Goal: Information Seeking & Learning: Learn about a topic

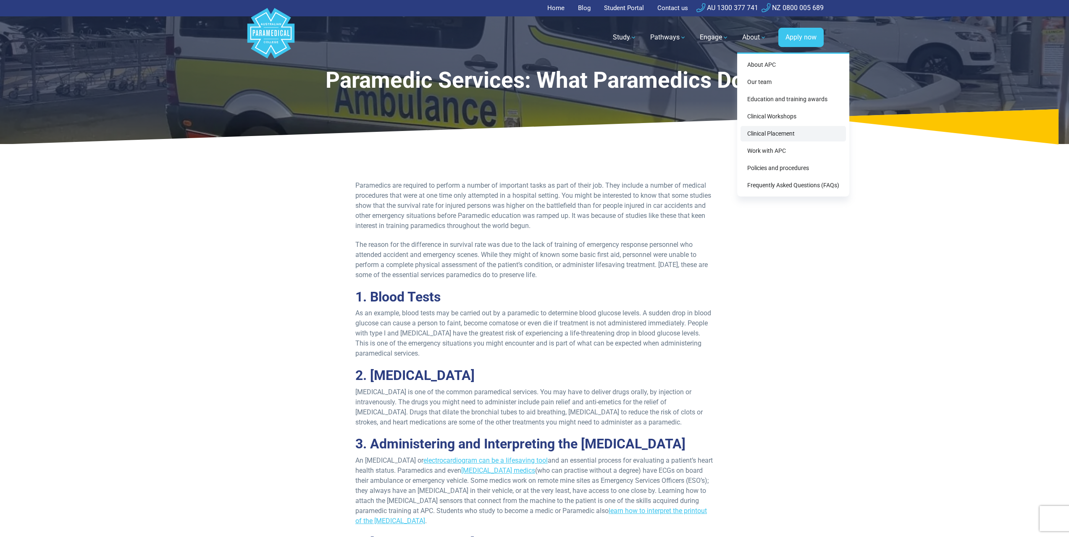
click at [774, 134] on link "Clinical Placement" at bounding box center [793, 134] width 105 height 16
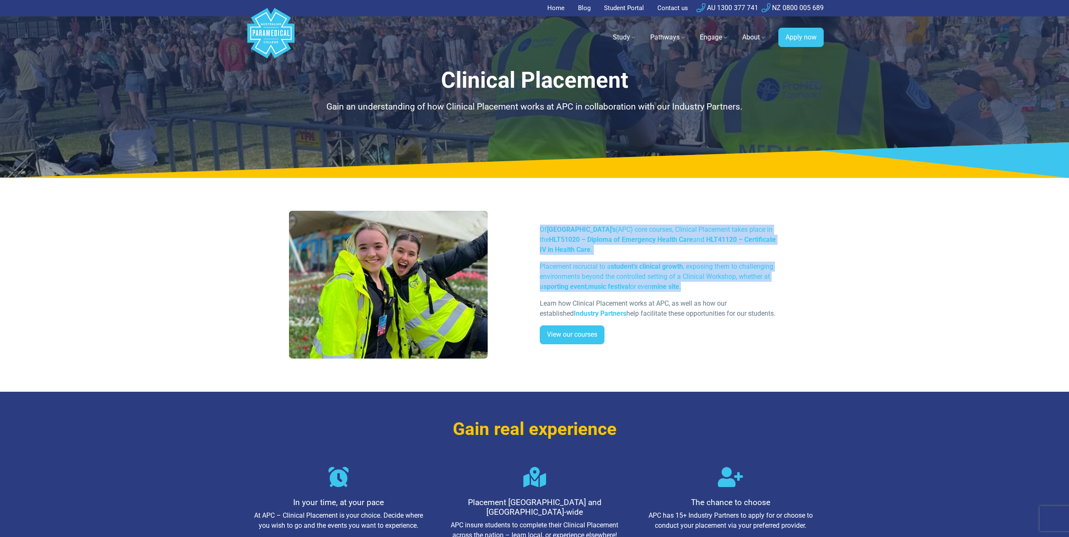
drag, startPoint x: 539, startPoint y: 231, endPoint x: 800, endPoint y: 289, distance: 267.4
click at [800, 289] on div "Of Australian Paramedical College’s (APC) core courses, Clinical Placement take…" at bounding box center [535, 288] width 588 height 208
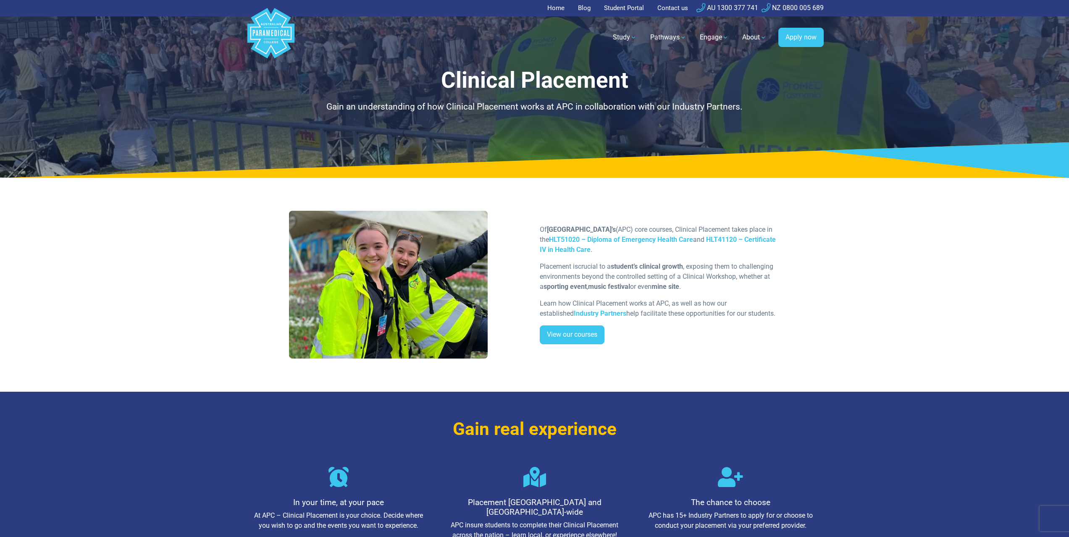
drag, startPoint x: 753, startPoint y: 316, endPoint x: 508, endPoint y: 223, distance: 262.1
click at [508, 223] on div "Of Australian Paramedical College’s (APC) core courses, Clinical Placement take…" at bounding box center [535, 288] width 502 height 154
click at [684, 282] on p "Placement is crucial to a student’s clinical growth , exposing them to challeng…" at bounding box center [660, 277] width 241 height 30
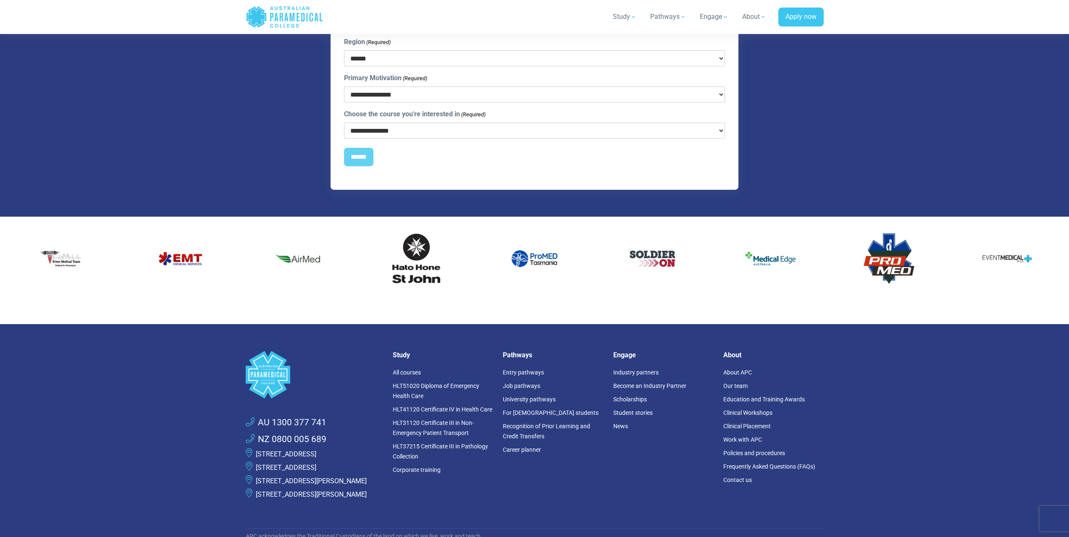
scroll to position [2000, 0]
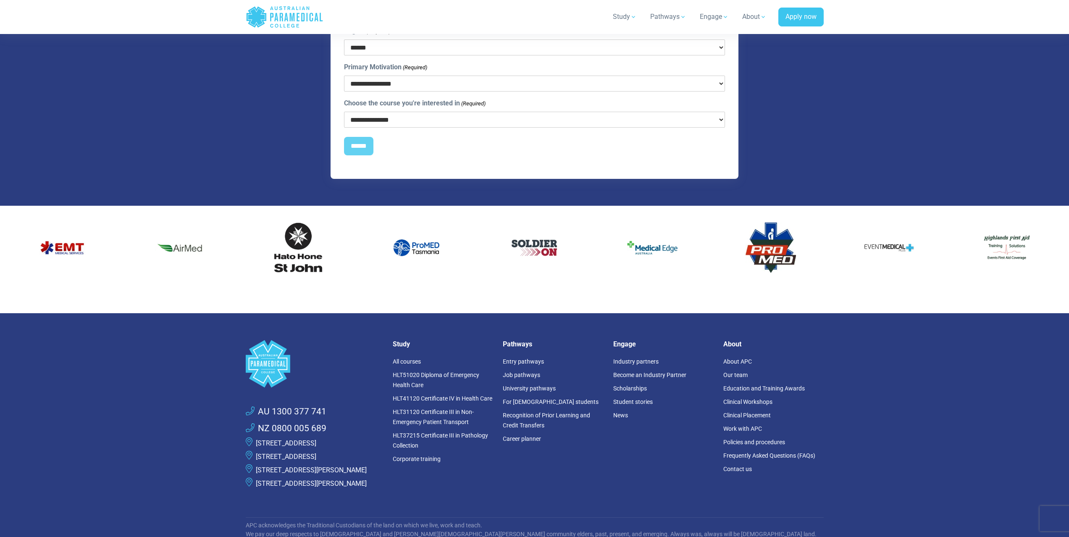
click at [635, 356] on li "Industry partners" at bounding box center [663, 361] width 100 height 13
click at [634, 358] on link "Industry partners" at bounding box center [635, 361] width 45 height 7
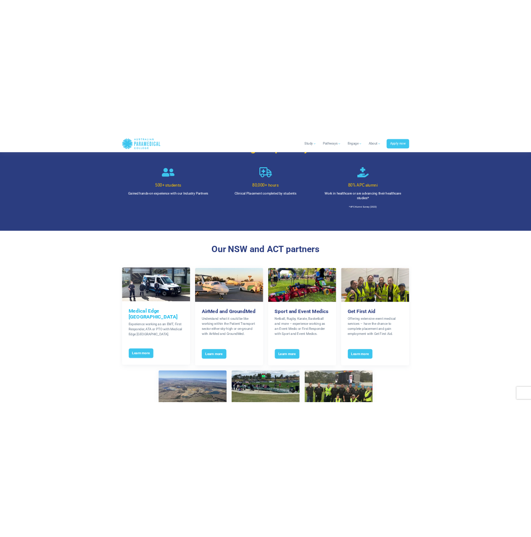
scroll to position [610, 0]
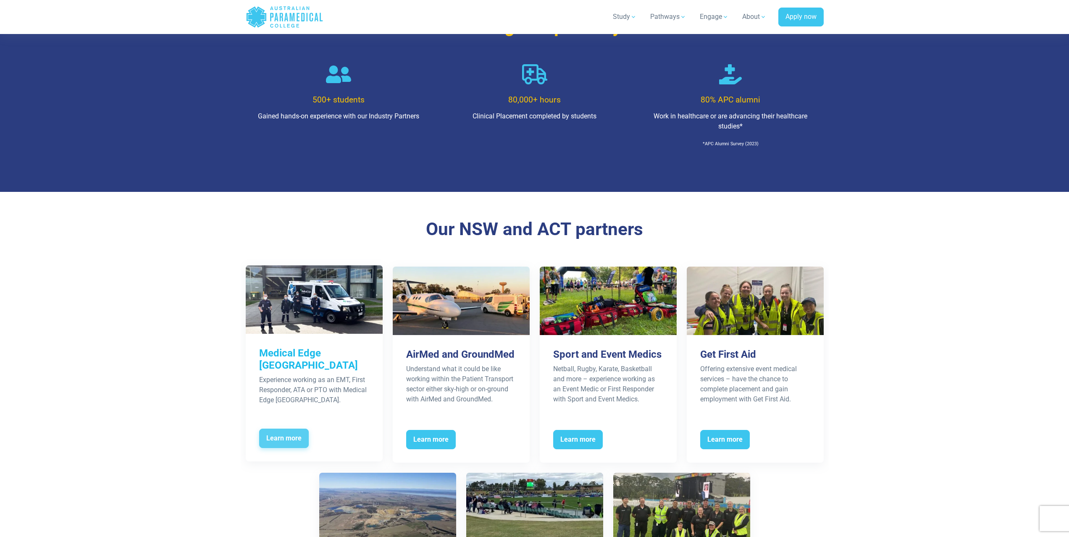
click at [293, 436] on span "Learn more" at bounding box center [284, 438] width 50 height 19
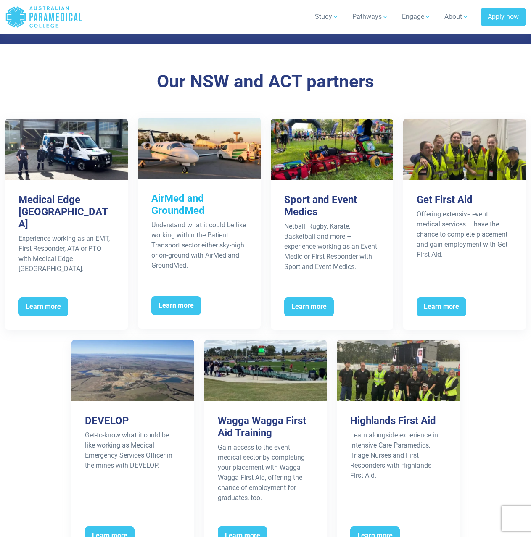
scroll to position [778, 0]
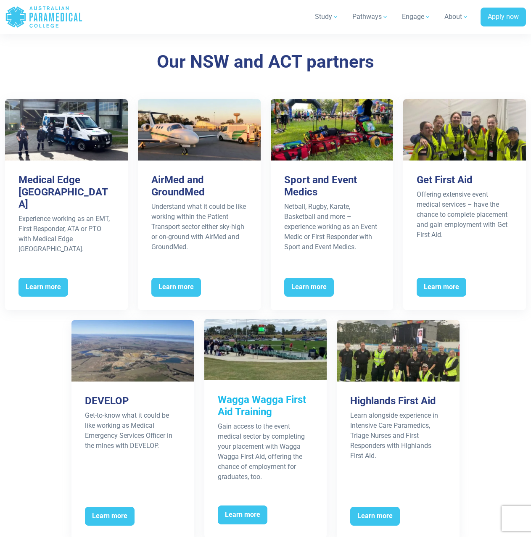
click at [255, 441] on p "Gain access to the event medical sector by completing your placement with Wagga…" at bounding box center [266, 451] width 96 height 61
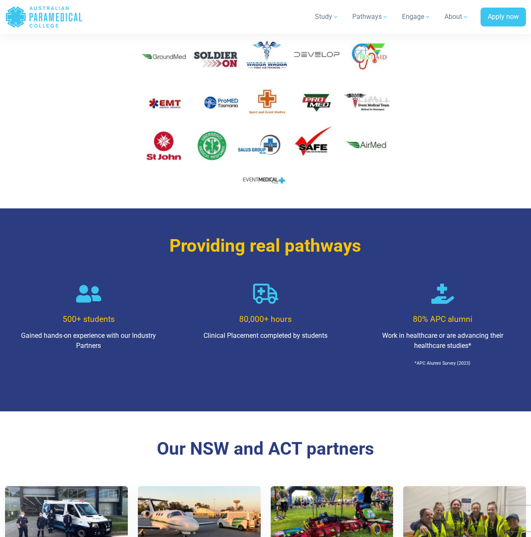
scroll to position [0, 0]
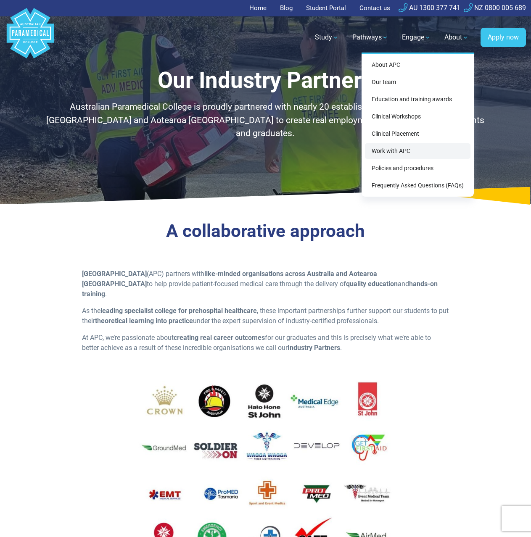
click at [403, 152] on link "Work with APC" at bounding box center [417, 151] width 105 height 16
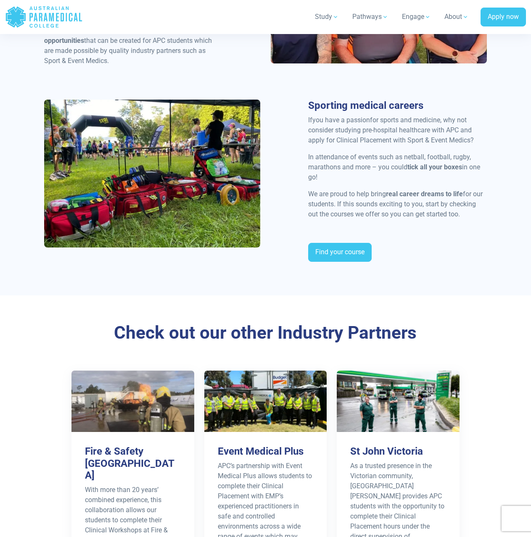
scroll to position [1262, 0]
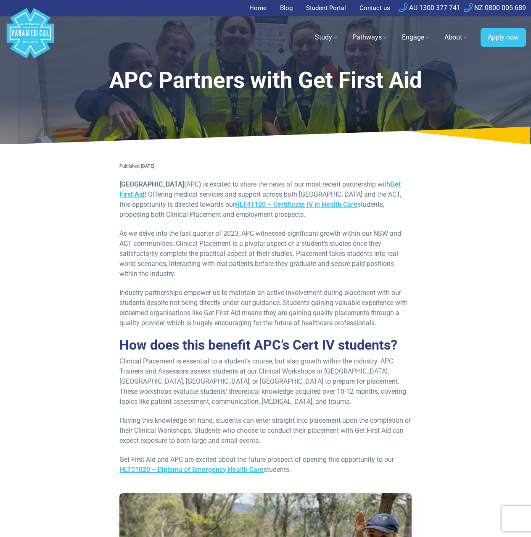
click at [152, 193] on link "Get First Aid" at bounding box center [259, 189] width 281 height 18
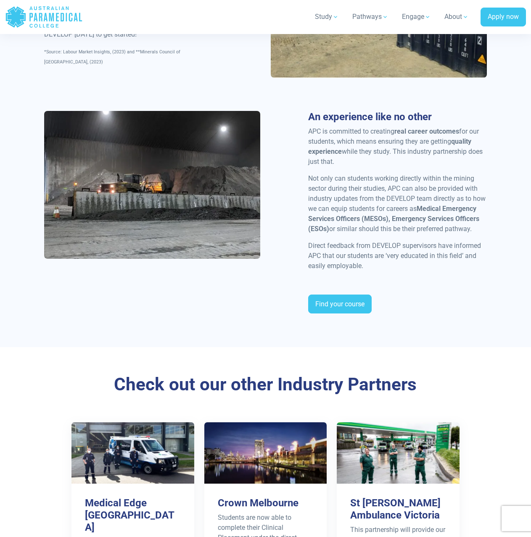
scroll to position [1050, 0]
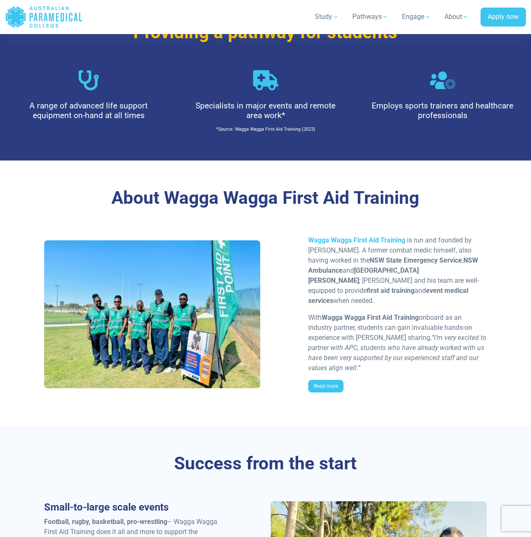
scroll to position [588, 0]
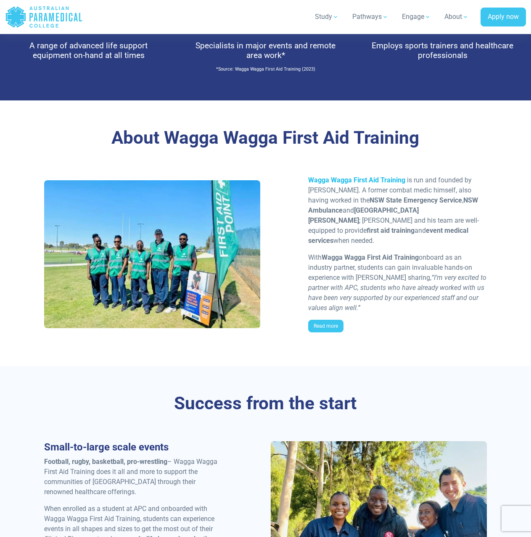
click at [352, 177] on link "Wagga Wagga First Aid Training" at bounding box center [356, 180] width 97 height 8
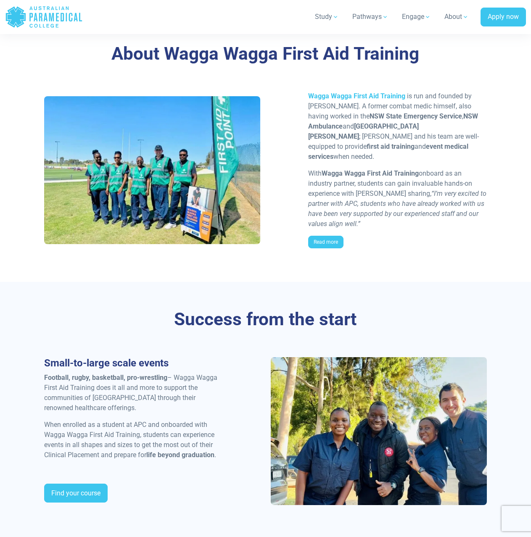
scroll to position [1349, 0]
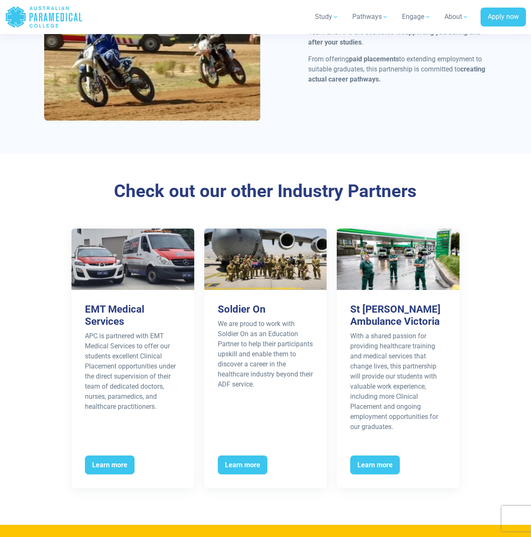
scroll to position [1344, 0]
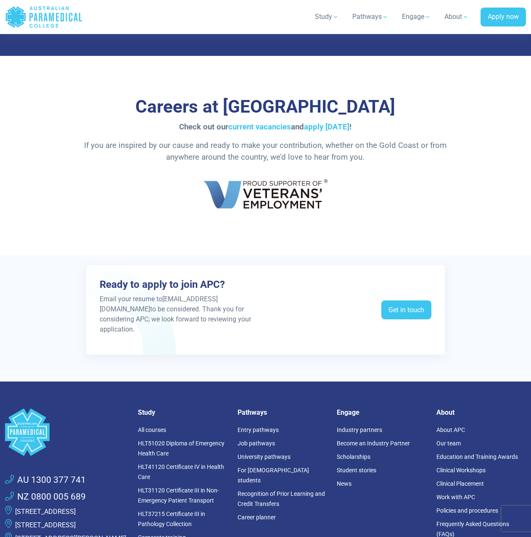
scroll to position [1424, 0]
